Goal: Navigation & Orientation: Find specific page/section

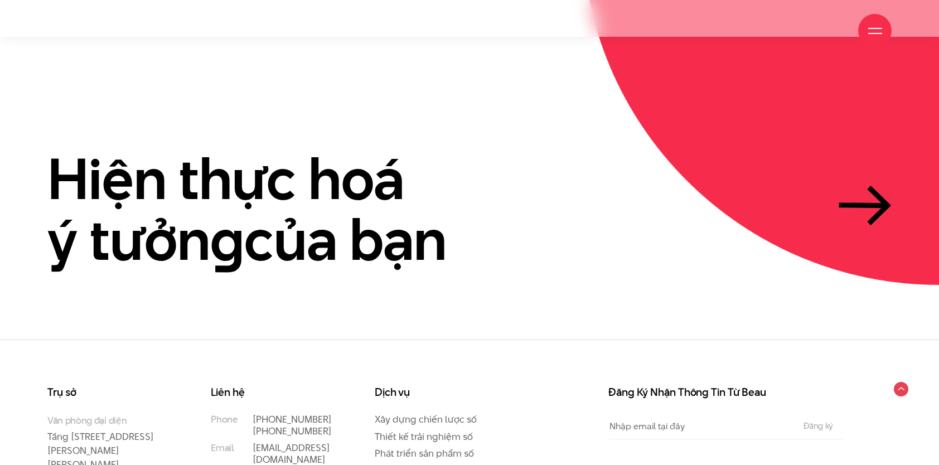
scroll to position [3416, 0]
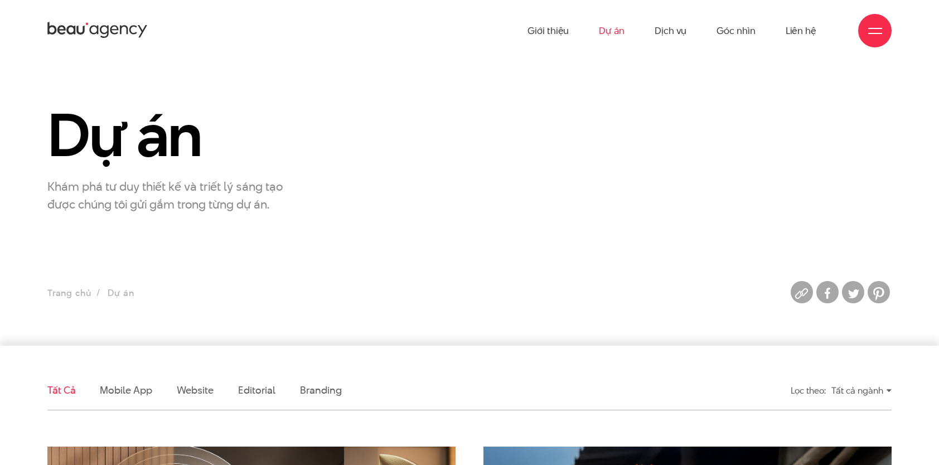
click at [118, 27] on icon at bounding box center [97, 31] width 100 height 20
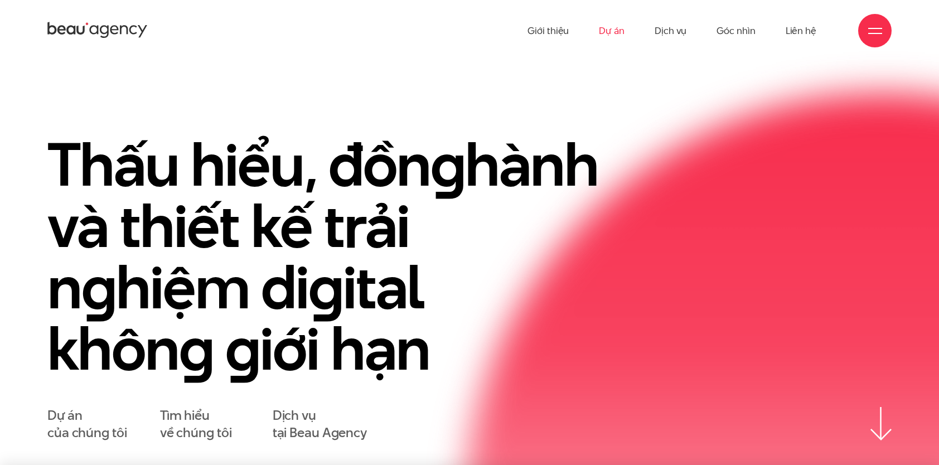
click at [602, 20] on link "Dự án" at bounding box center [612, 30] width 26 height 61
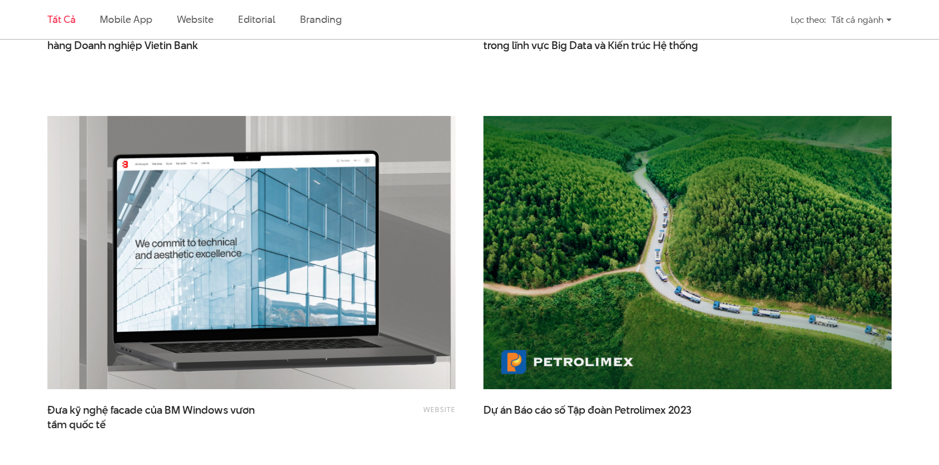
scroll to position [1673, 0]
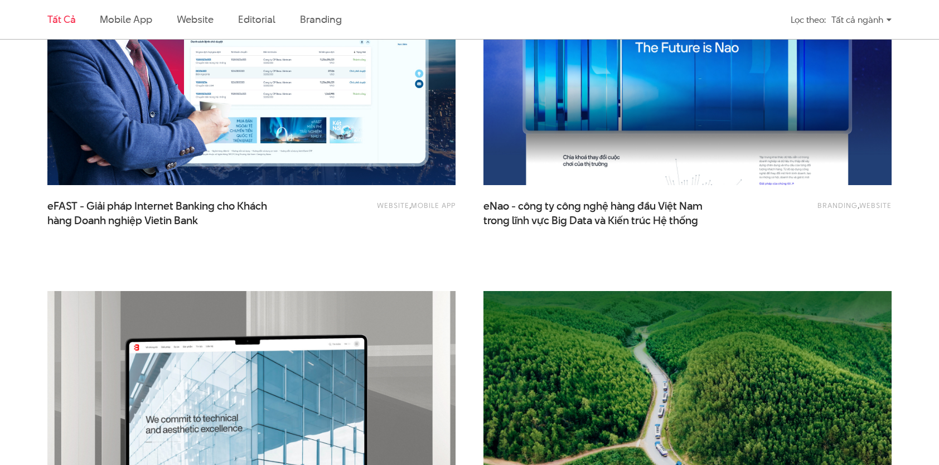
click at [292, 74] on img at bounding box center [251, 48] width 449 height 301
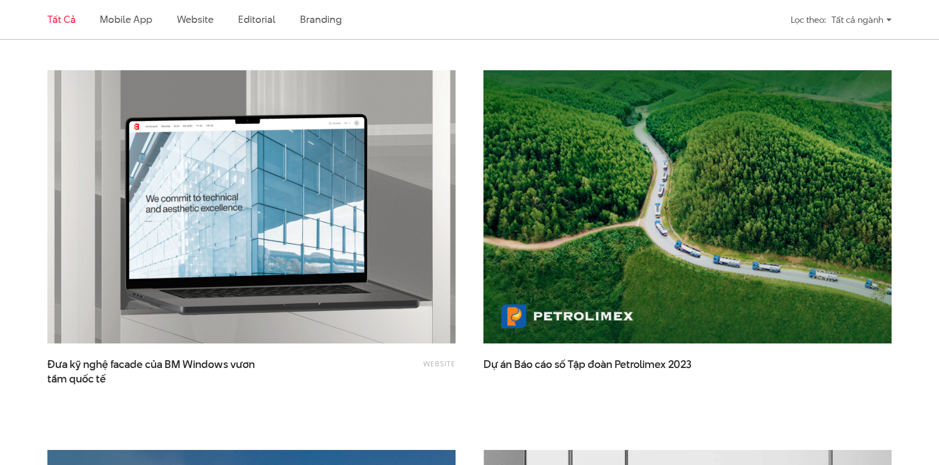
scroll to position [1896, 0]
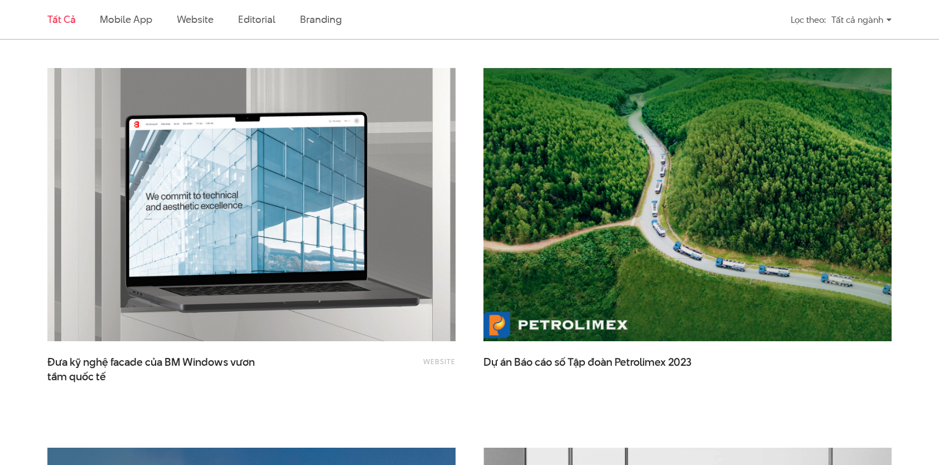
click at [590, 279] on img at bounding box center [687, 204] width 449 height 301
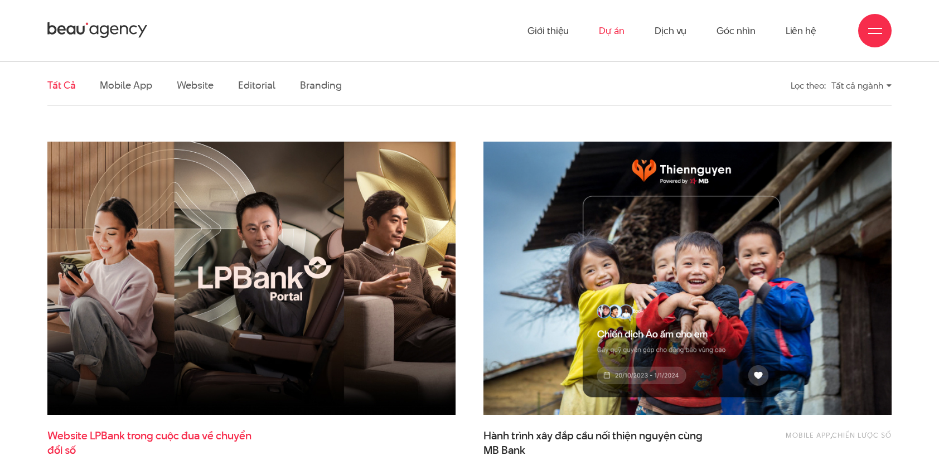
scroll to position [79, 0]
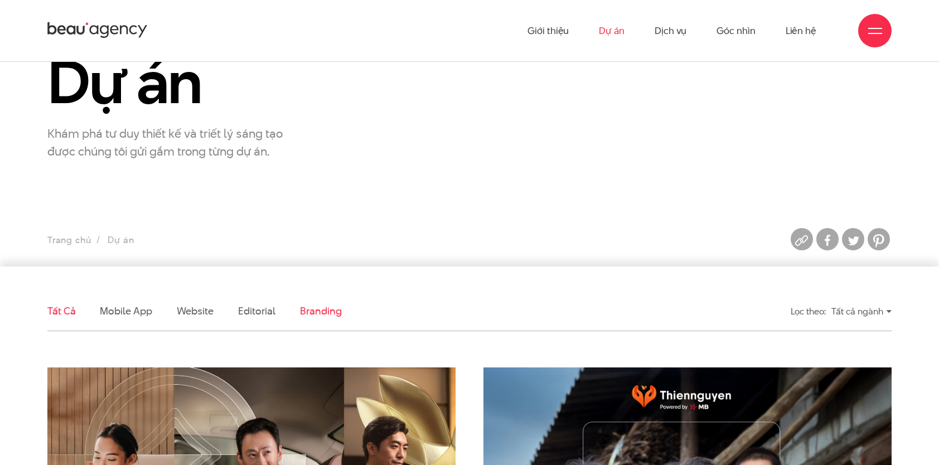
click at [323, 310] on link "Branding" at bounding box center [320, 311] width 41 height 14
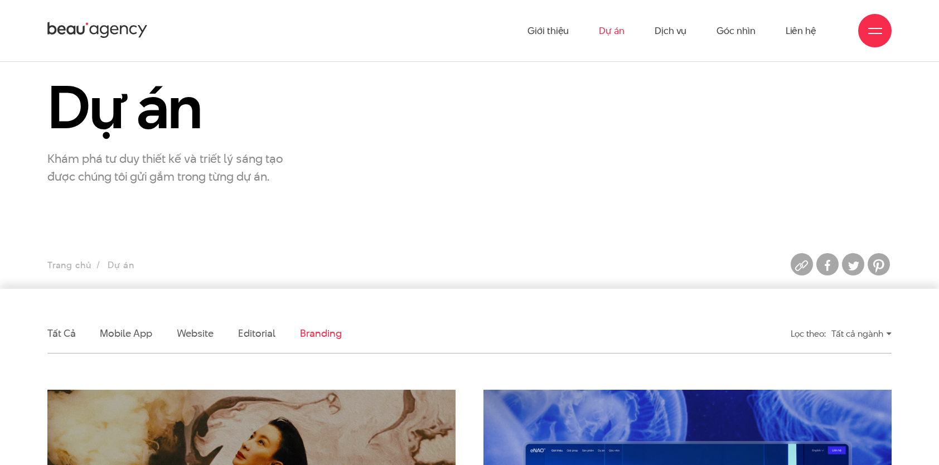
scroll to position [0, 0]
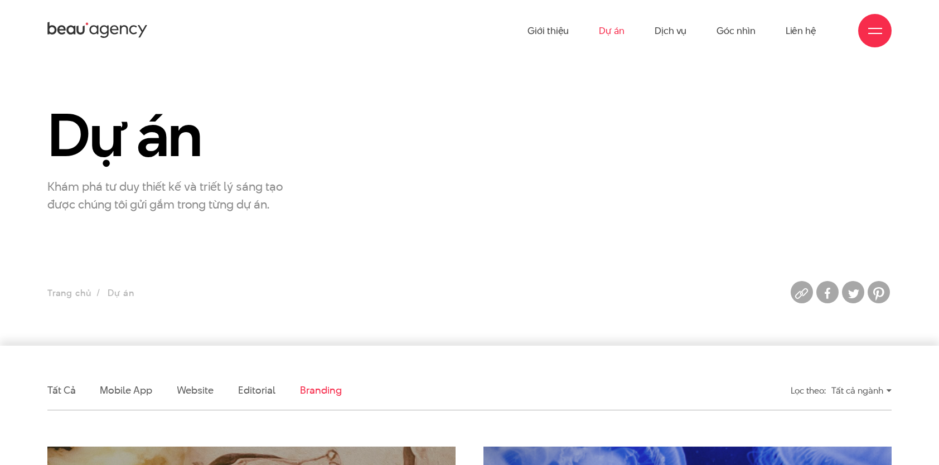
click at [75, 27] on icon at bounding box center [70, 30] width 9 height 9
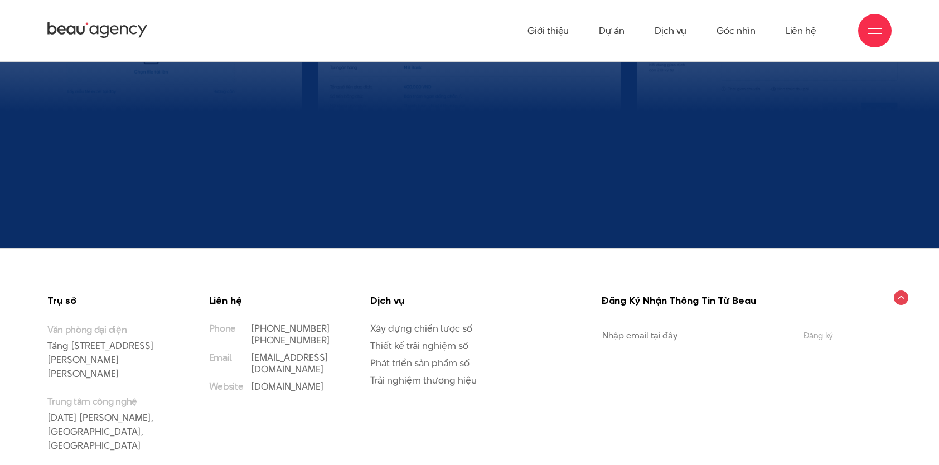
scroll to position [11656, 0]
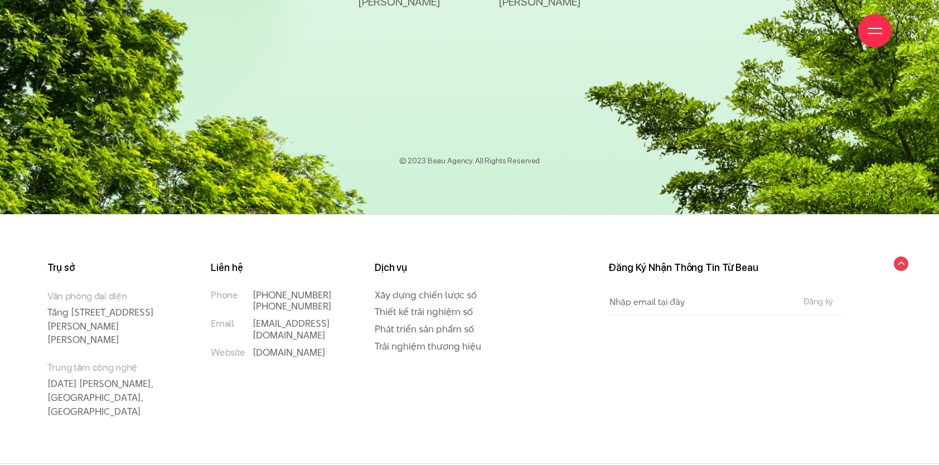
scroll to position [17939, 0]
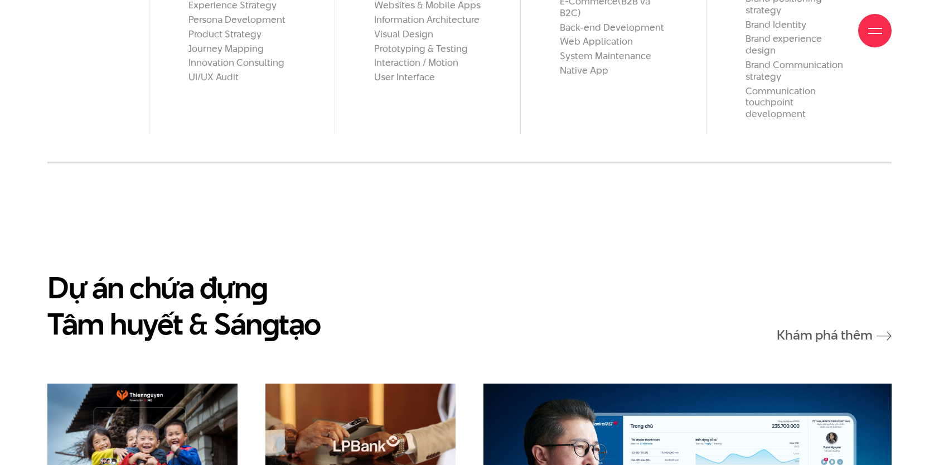
scroll to position [1115, 0]
